Goal: Contribute content

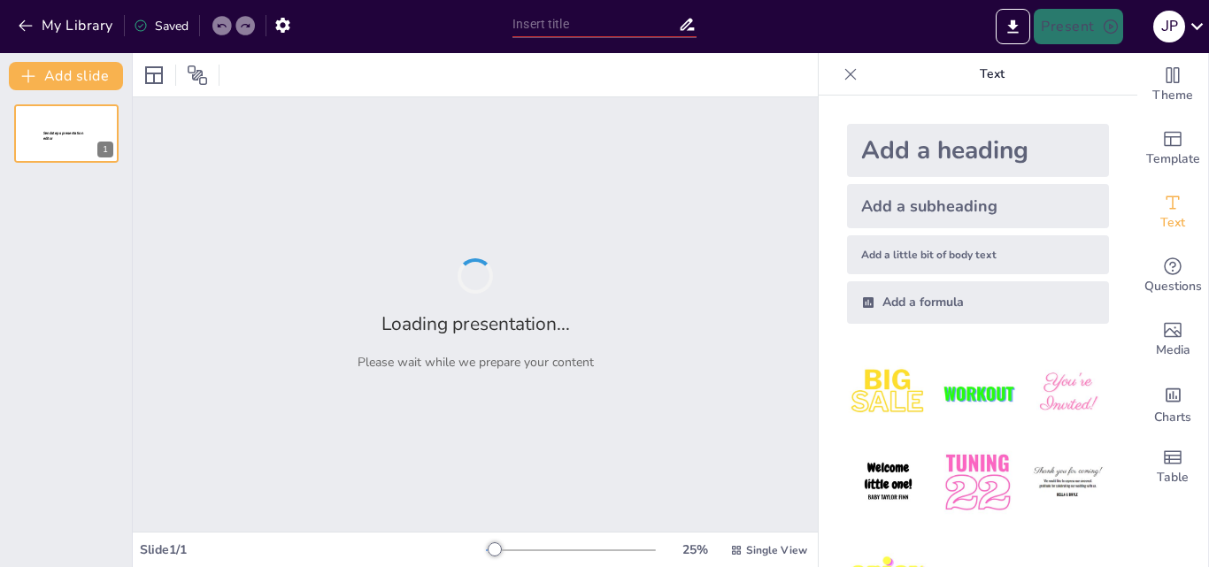
type input "Movimientos en la Cinemática: Tipos y Características"
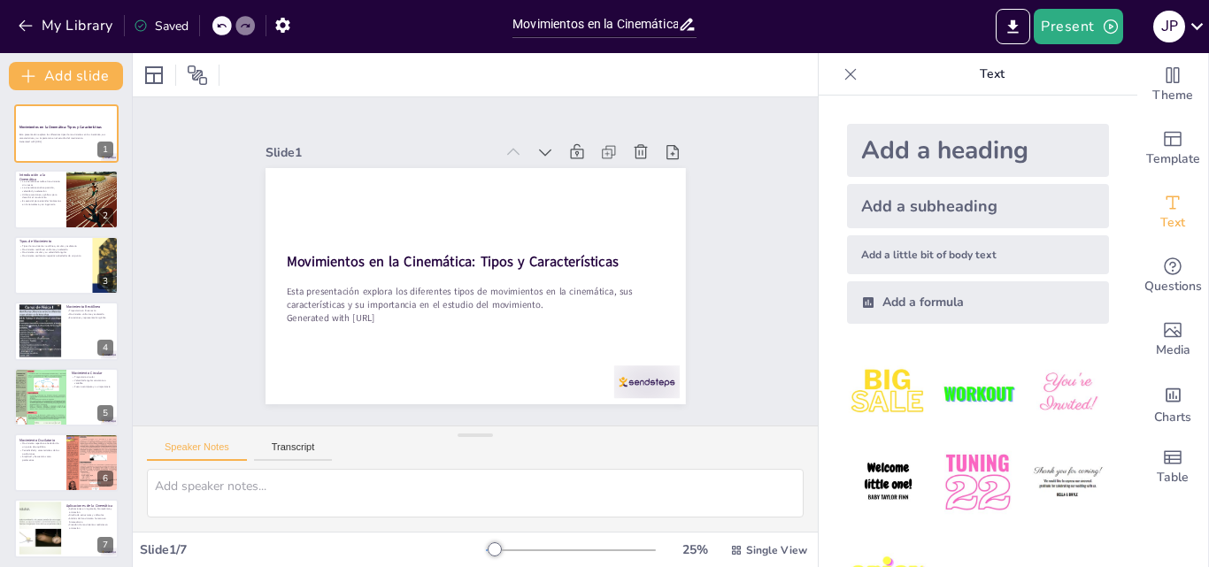
click at [707, 325] on div "Slide 1 Movimientos en la Cinemática: Tipos y Características Esta presentación…" at bounding box center [475, 261] width 582 height 433
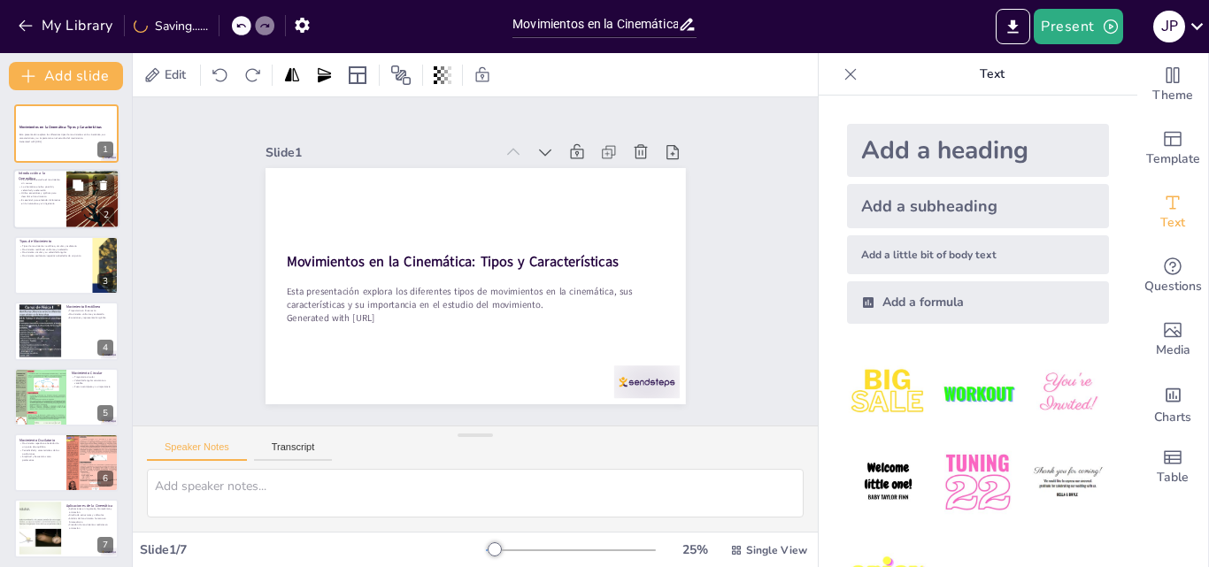
click at [42, 197] on p "Utiliza ecuaciones y gráficos para describir el movimiento" at bounding box center [40, 195] width 42 height 6
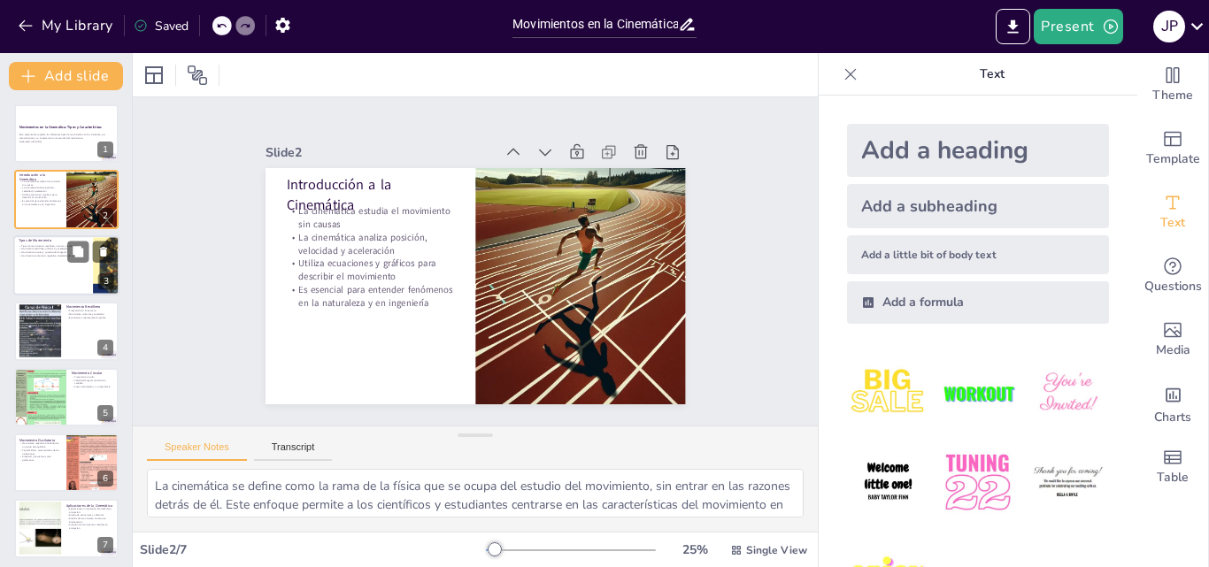
click at [50, 264] on div at bounding box center [66, 265] width 106 height 60
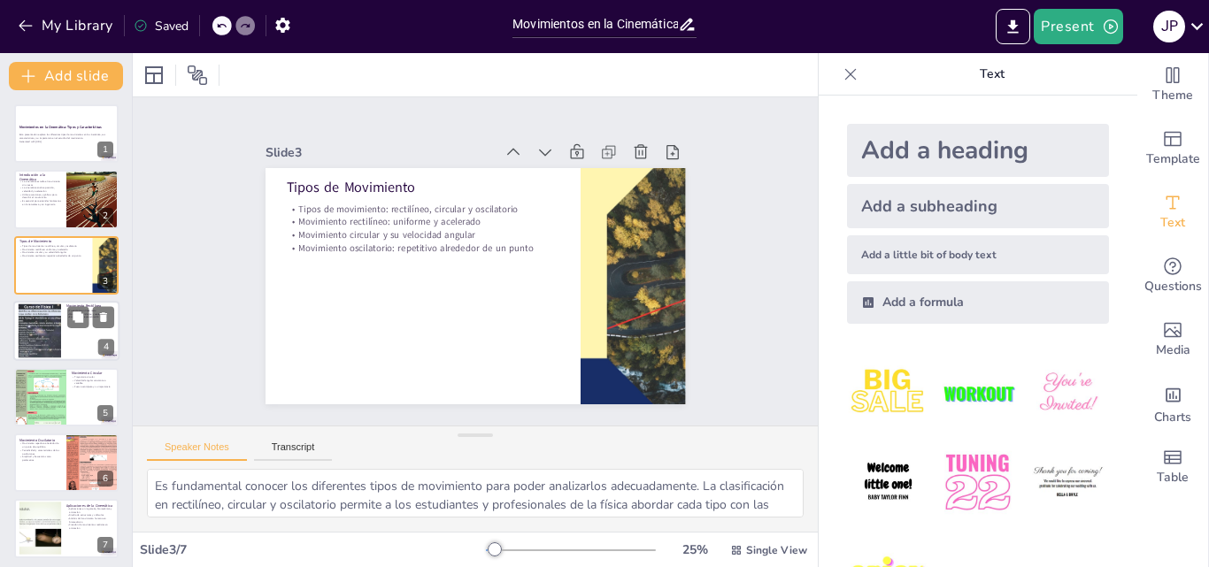
click at [39, 334] on div at bounding box center [40, 331] width 72 height 54
type textarea "La trayectoria en línea recta es una de las características más importantes del…"
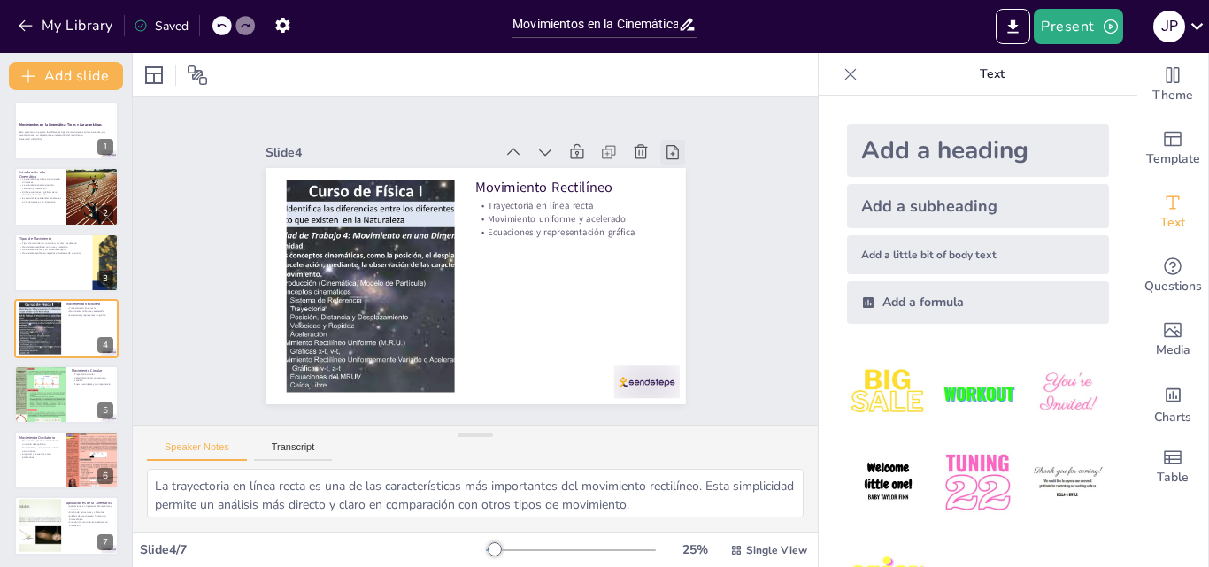
click at [673, 164] on icon at bounding box center [682, 173] width 19 height 19
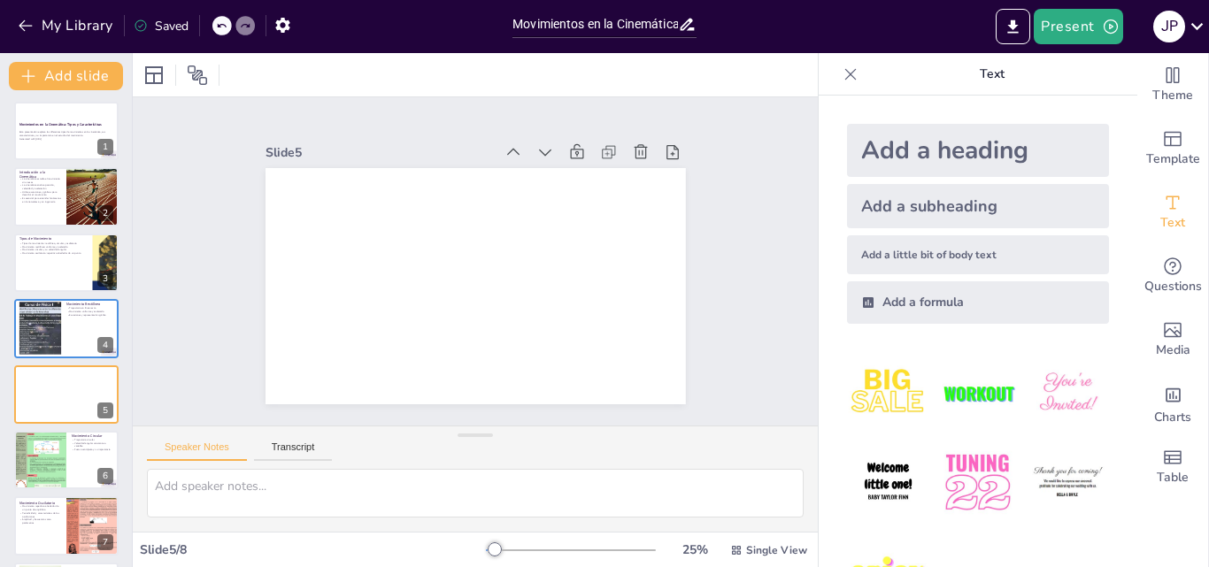
click at [218, 28] on icon at bounding box center [221, 25] width 11 height 11
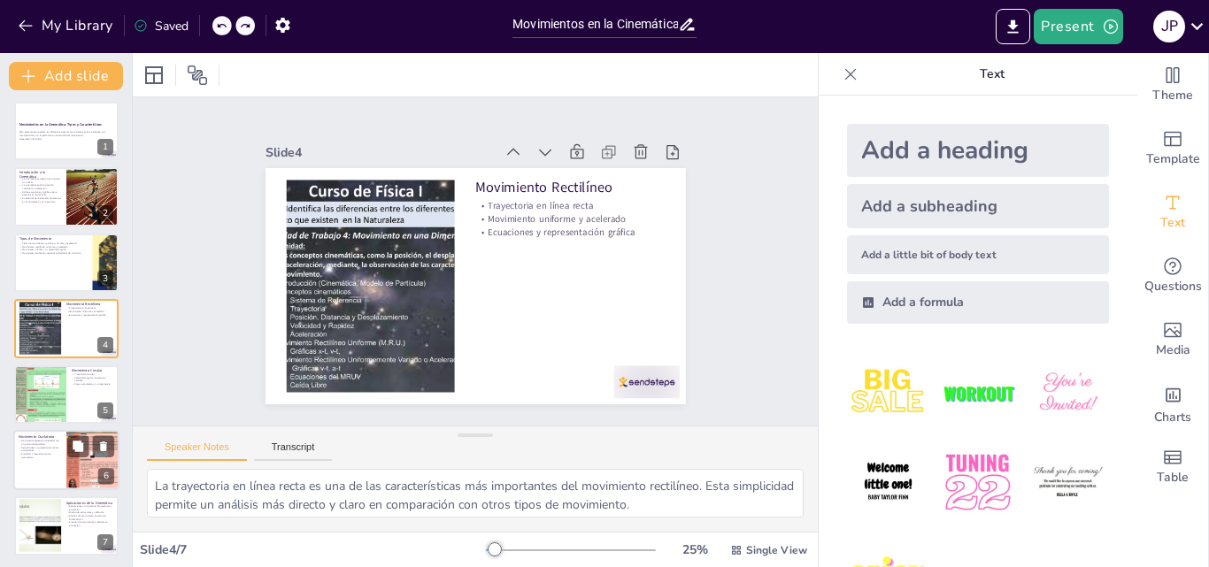
click at [40, 456] on p "Amplitud y frecuencia como parámetros" at bounding box center [40, 455] width 42 height 6
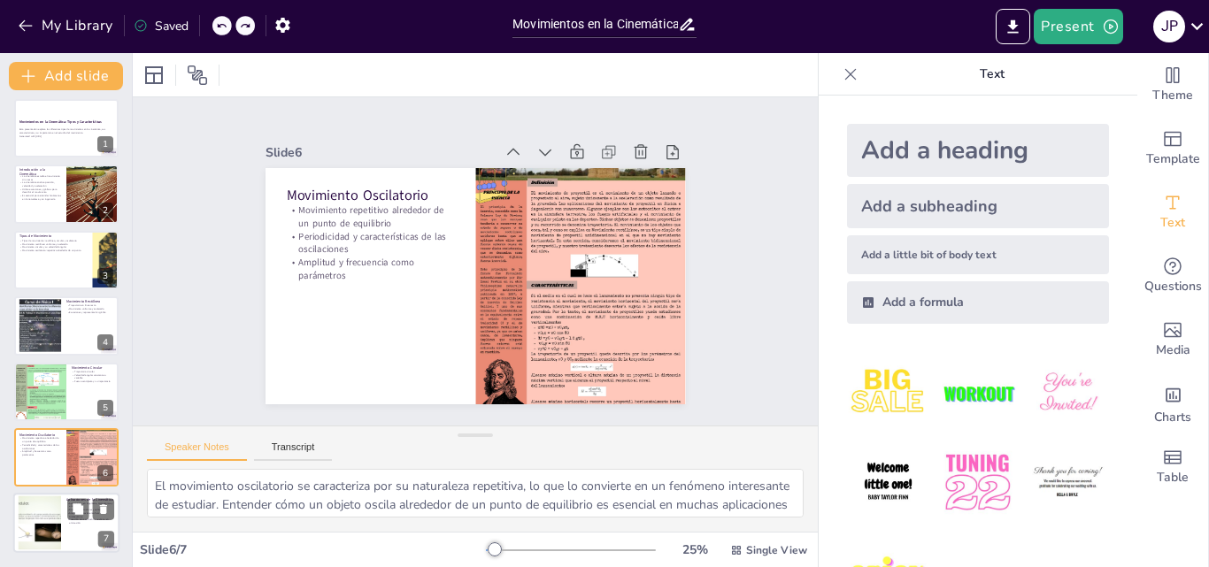
click at [37, 529] on div at bounding box center [40, 523] width 96 height 54
type textarea "La cinemática tiene un amplio rango de aplicaciones, siendo fundamental en camp…"
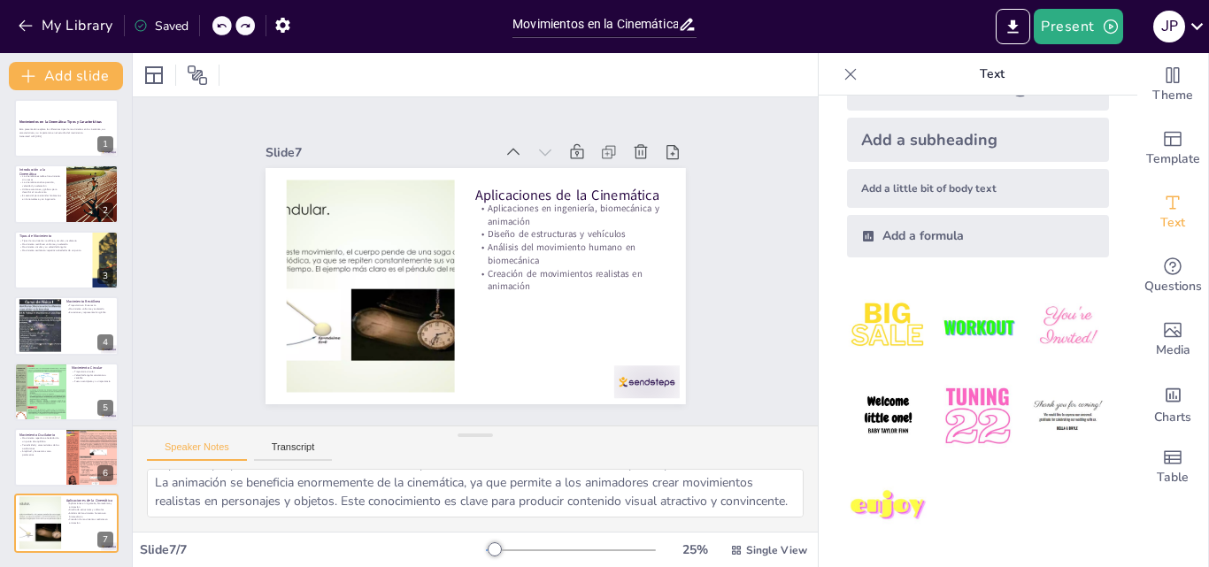
scroll to position [172, 0]
click at [296, 452] on button "Transcript" at bounding box center [293, 451] width 79 height 19
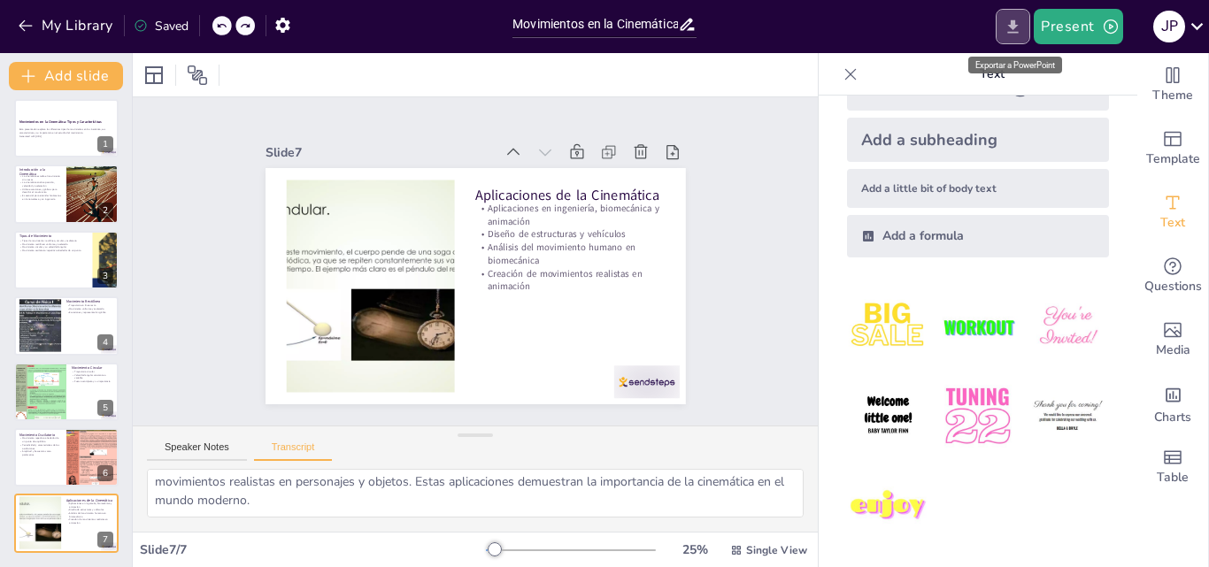
click at [1013, 25] on icon "Export to PowerPoint" at bounding box center [1013, 25] width 11 height 13
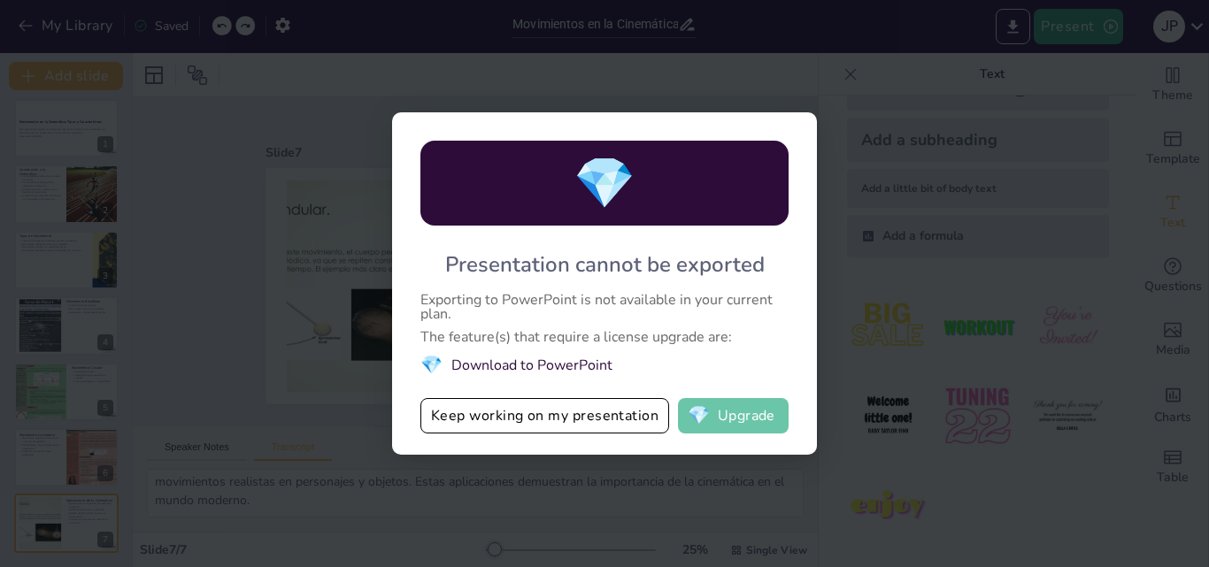
click at [736, 417] on button "💎 Upgrade" at bounding box center [733, 415] width 111 height 35
